Goal: Check status: Check status

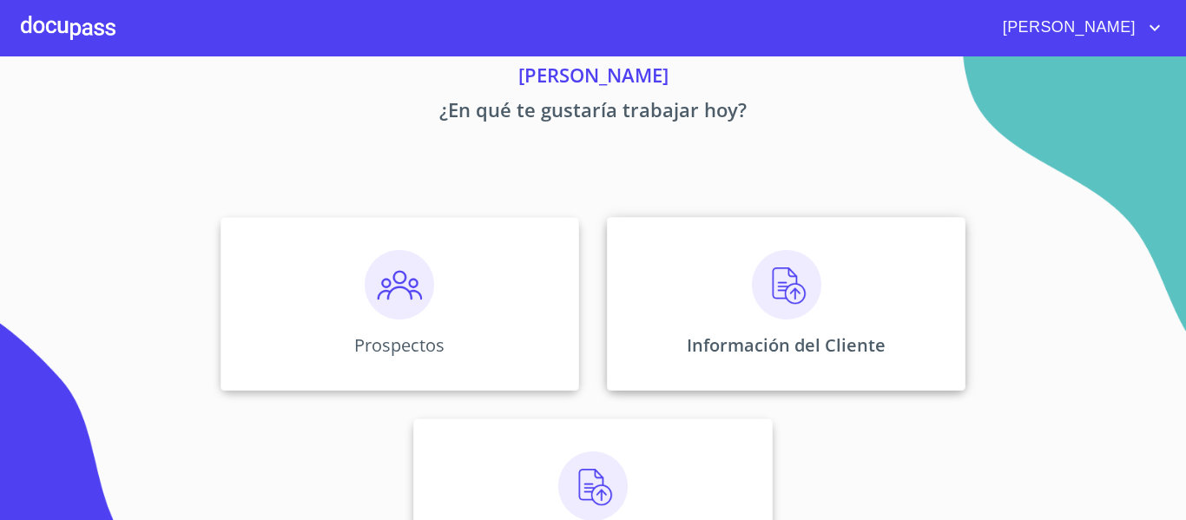
scroll to position [151, 0]
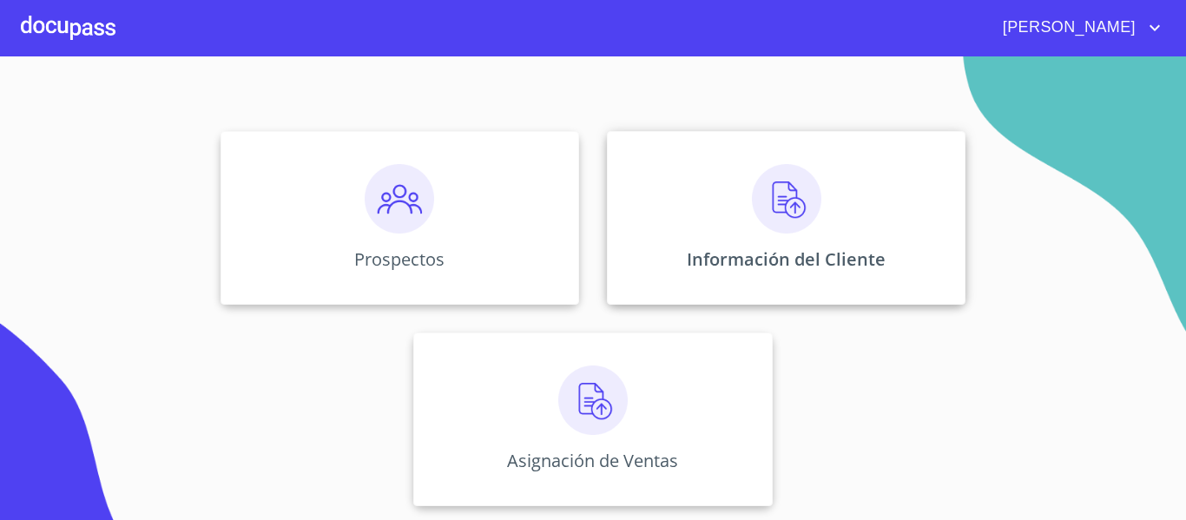
click at [737, 188] on div "Información del Cliente" at bounding box center [786, 218] width 359 height 174
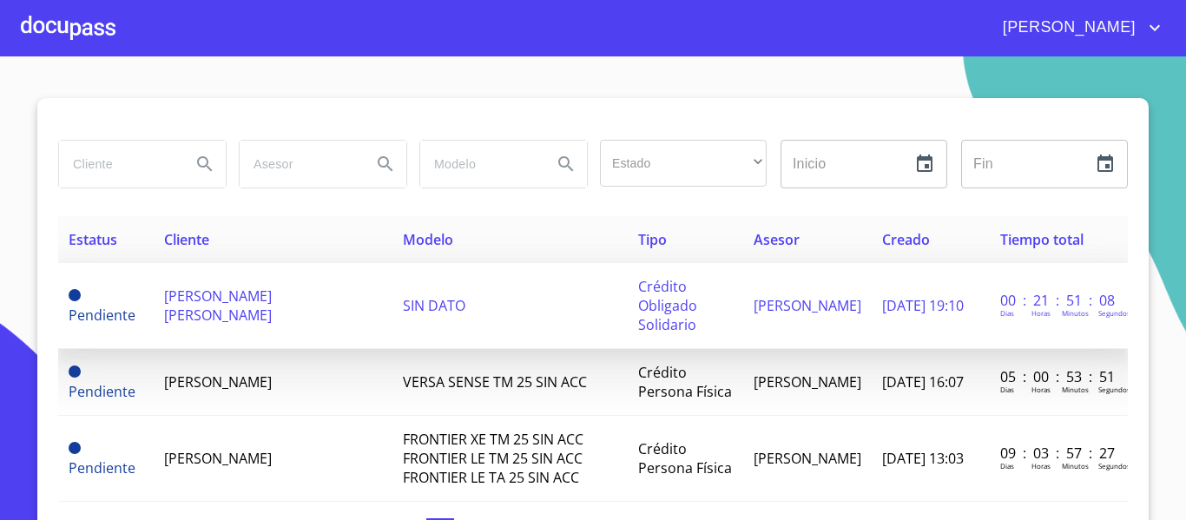
click at [256, 302] on span "[PERSON_NAME] [PERSON_NAME]" at bounding box center [218, 305] width 108 height 38
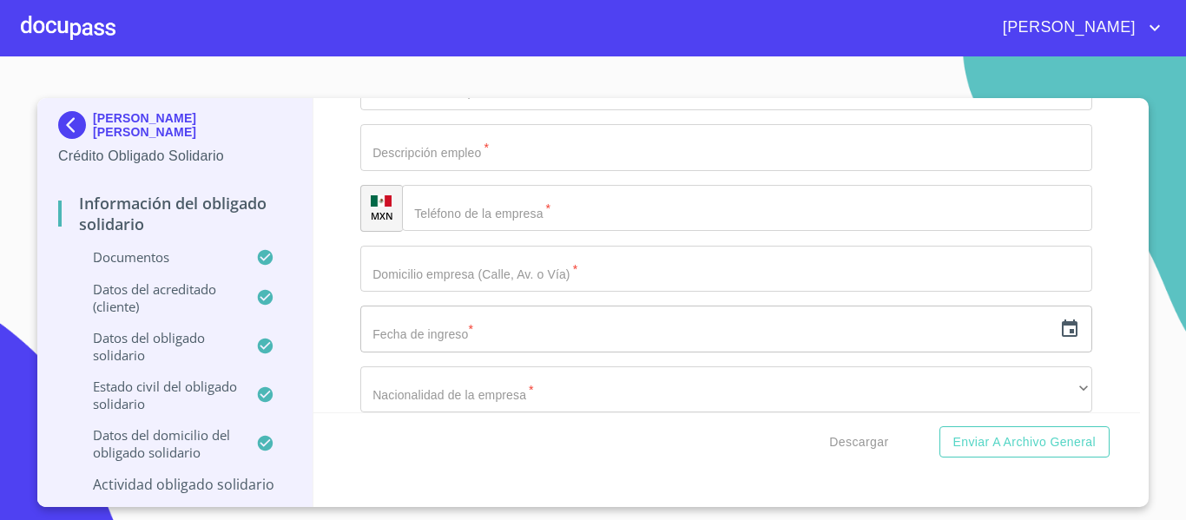
scroll to position [7381, 0]
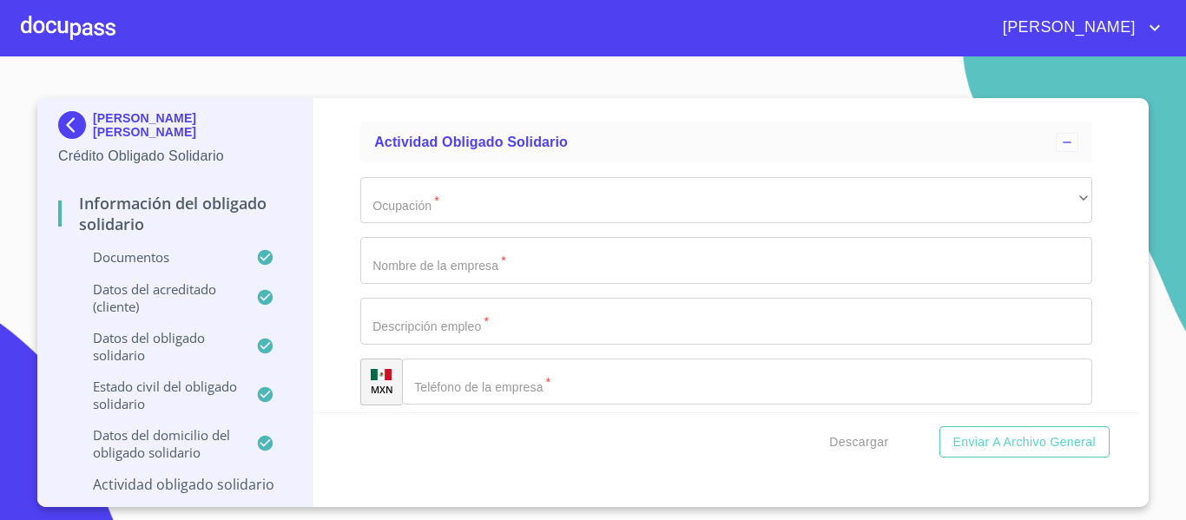
click at [89, 27] on div at bounding box center [68, 28] width 95 height 56
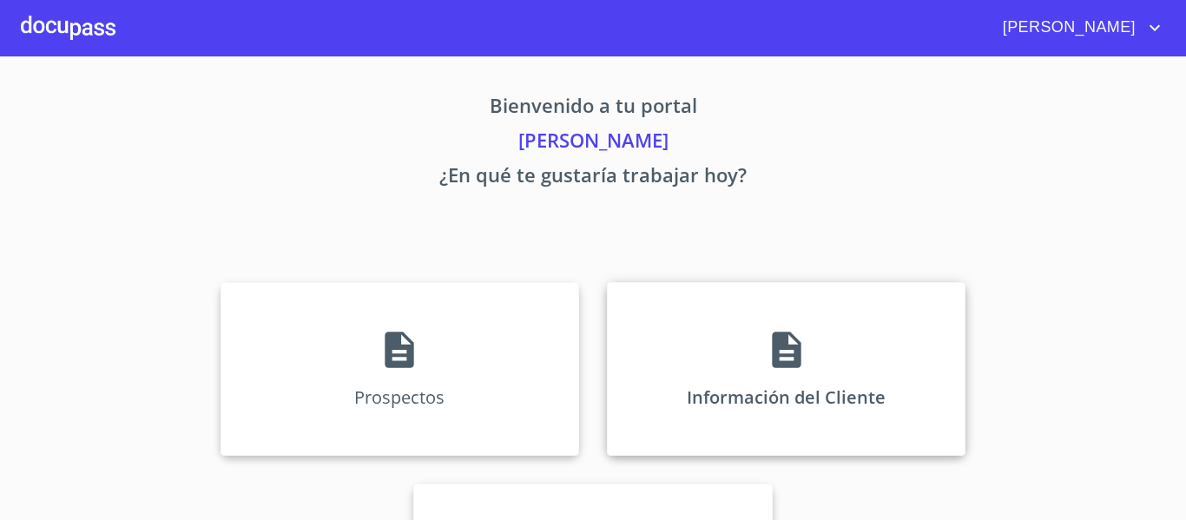
click at [774, 354] on icon at bounding box center [786, 350] width 29 height 36
